Goal: Find specific page/section: Find specific page/section

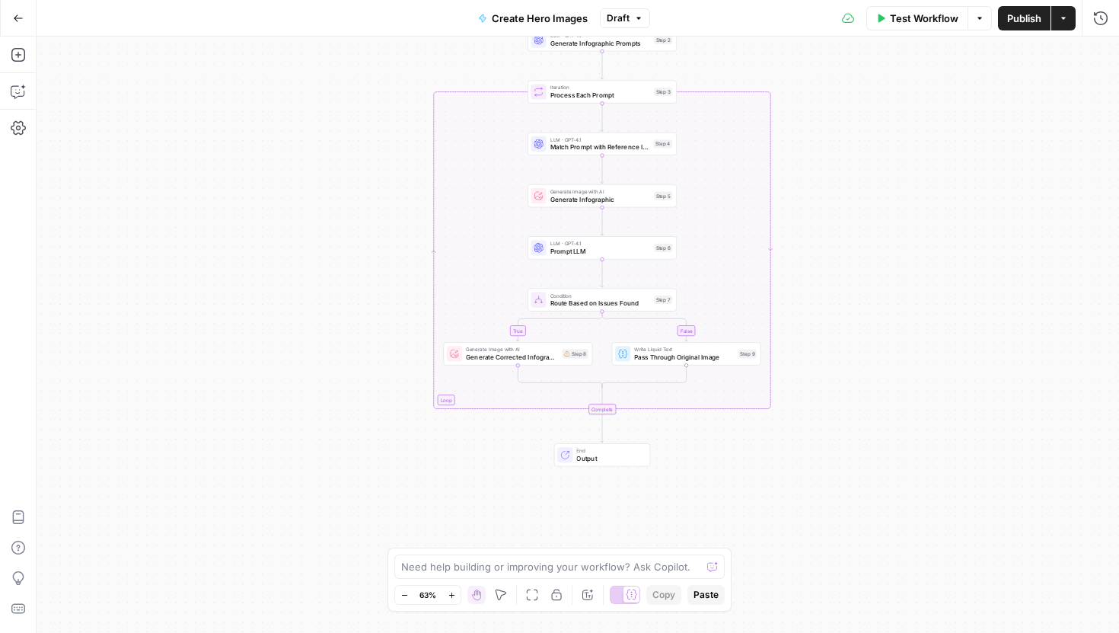
drag, startPoint x: 872, startPoint y: 406, endPoint x: 832, endPoint y: 87, distance: 321.5
click at [832, 91] on div "true false Workflow Set Inputs Inputs LLM · GPT-4.1 Nano Parse Image URLs Step …" at bounding box center [578, 335] width 1083 height 596
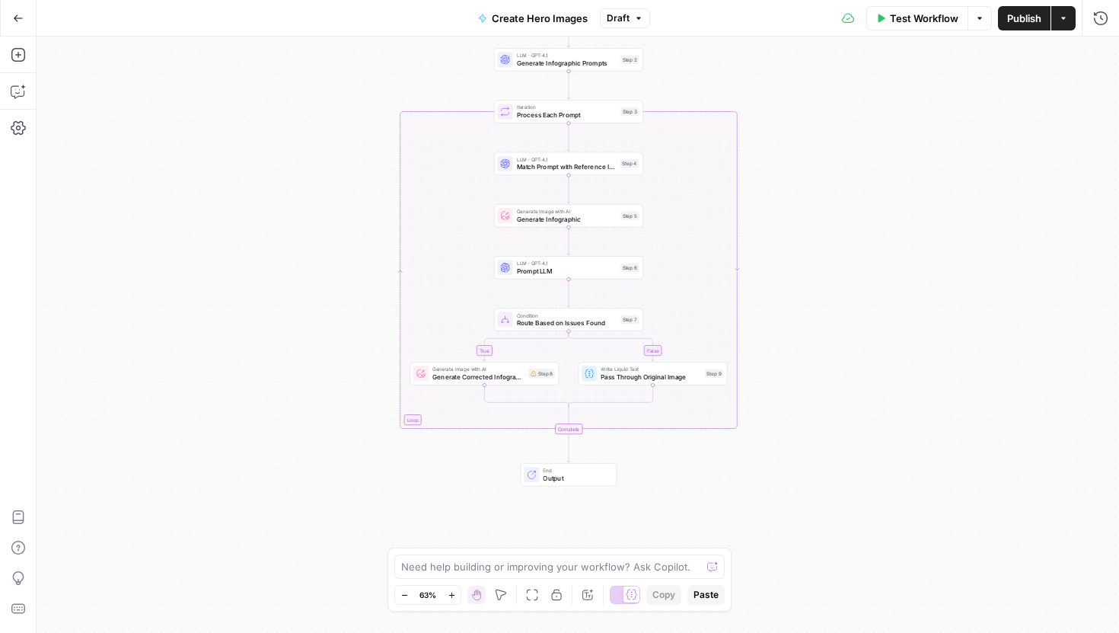
drag, startPoint x: 809, startPoint y: 167, endPoint x: 809, endPoint y: 346, distance: 178.9
click at [809, 346] on div "true false Workflow Set Inputs Inputs LLM · GPT-4.1 Nano Parse Image URLs Step …" at bounding box center [578, 335] width 1083 height 596
click at [598, 266] on span "LLM · GPT-4.1" at bounding box center [567, 266] width 100 height 8
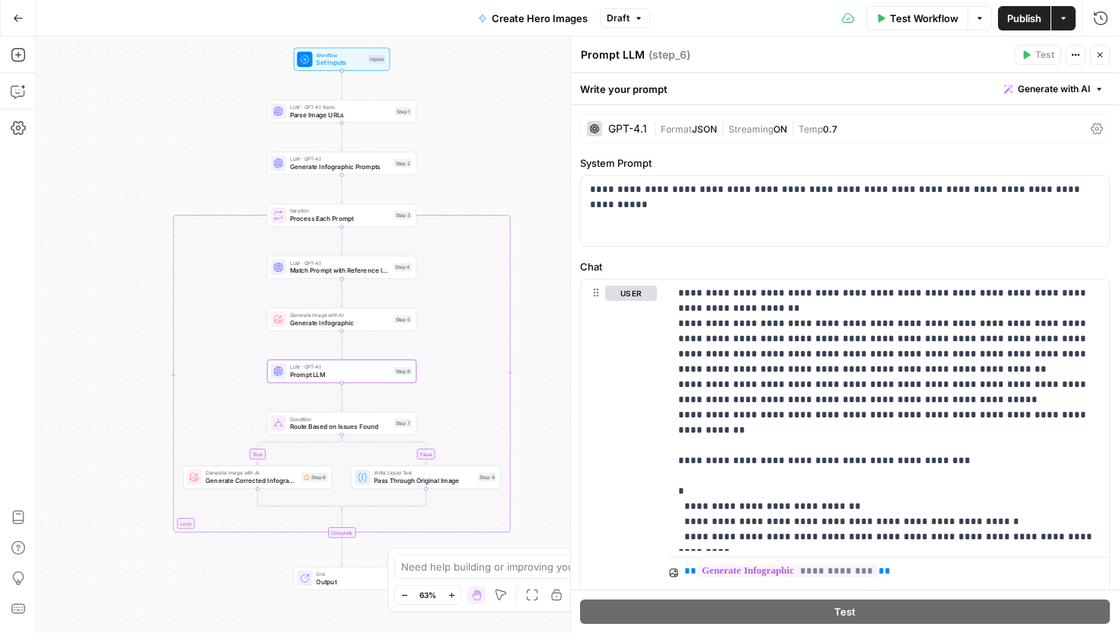
drag, startPoint x: 343, startPoint y: 173, endPoint x: 123, endPoint y: 279, distance: 244.9
click at [123, 279] on div "true false Workflow Set Inputs Inputs LLM · GPT-4.1 Nano Parse Image URLs Step …" at bounding box center [578, 335] width 1083 height 596
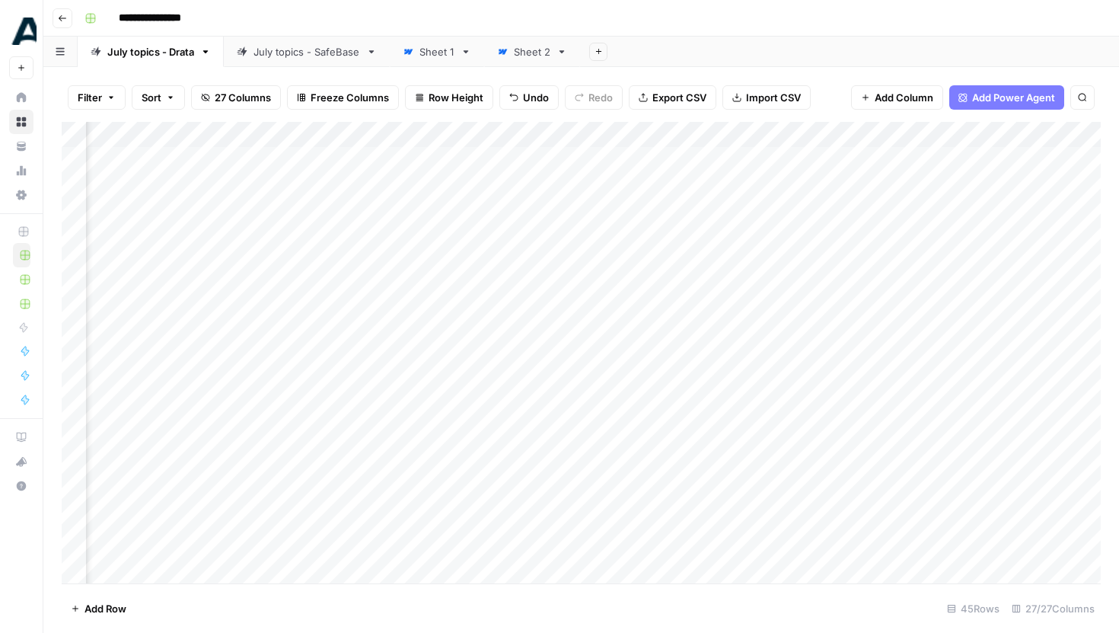
scroll to position [0, 1536]
